Goal: Task Accomplishment & Management: Use online tool/utility

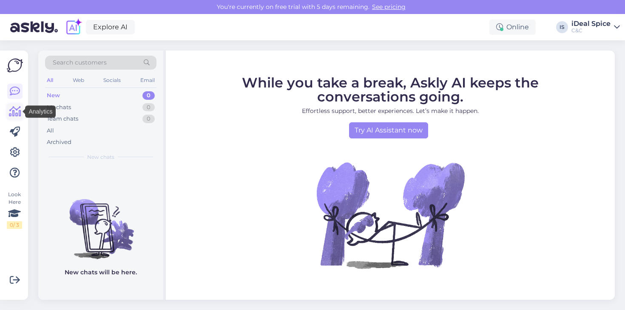
click at [12, 110] on icon at bounding box center [15, 112] width 12 height 10
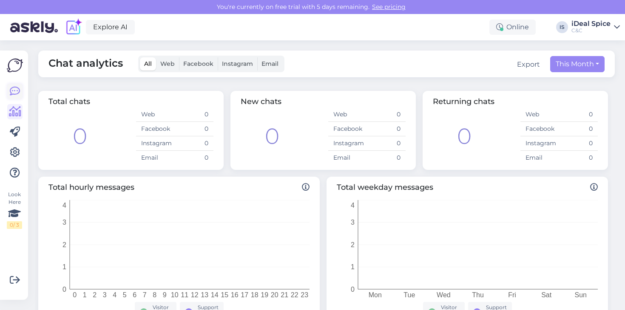
click at [16, 91] on icon at bounding box center [15, 91] width 10 height 10
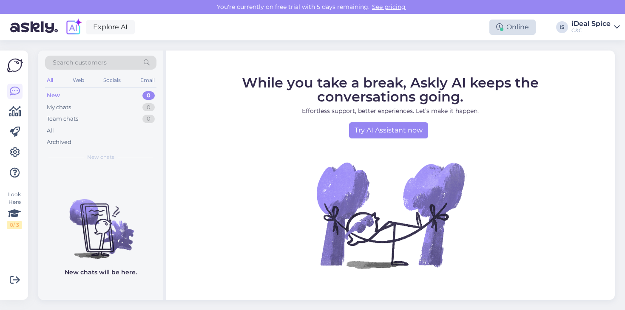
click at [513, 30] on div "Online" at bounding box center [512, 27] width 46 height 15
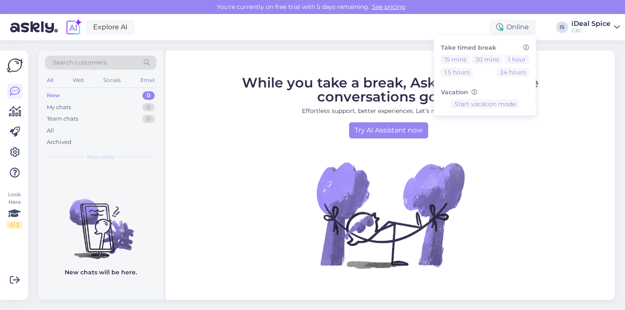
click at [454, 24] on div "Explore AI Online Take timed break 15 mins 30 mins 1 hour 1.5 hours 24 hours Va…" at bounding box center [312, 27] width 625 height 26
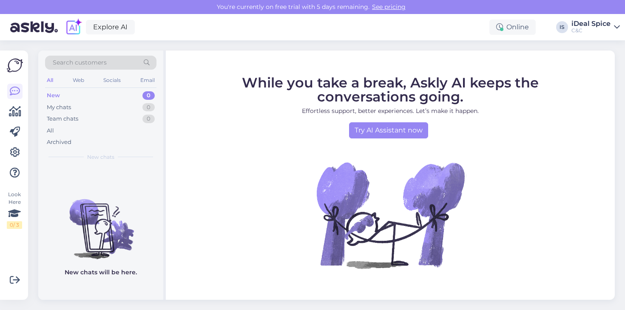
click at [599, 32] on div "C&C" at bounding box center [590, 30] width 39 height 7
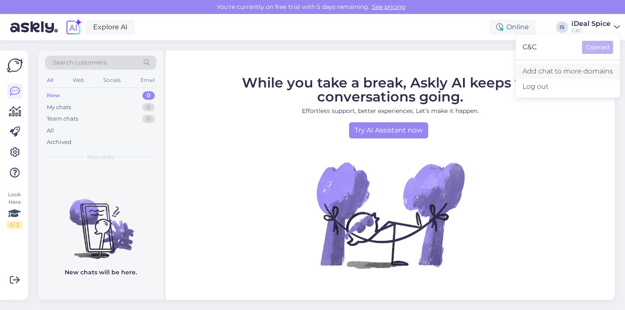
click at [541, 77] on link "Add chat to more domains" at bounding box center [568, 71] width 104 height 15
